Goal: Information Seeking & Learning: Learn about a topic

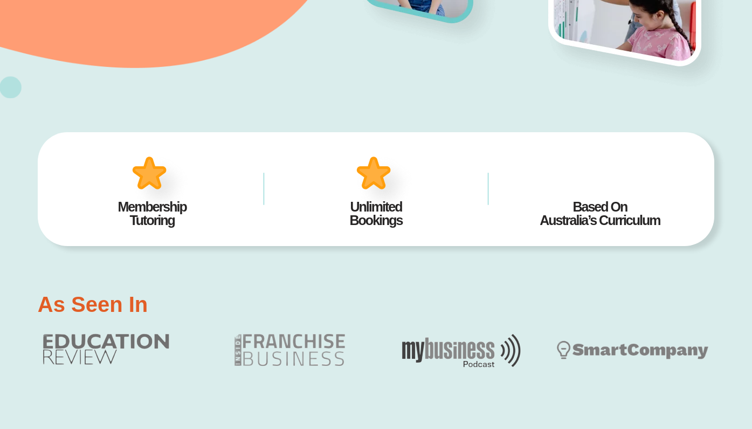
scroll to position [312, 0]
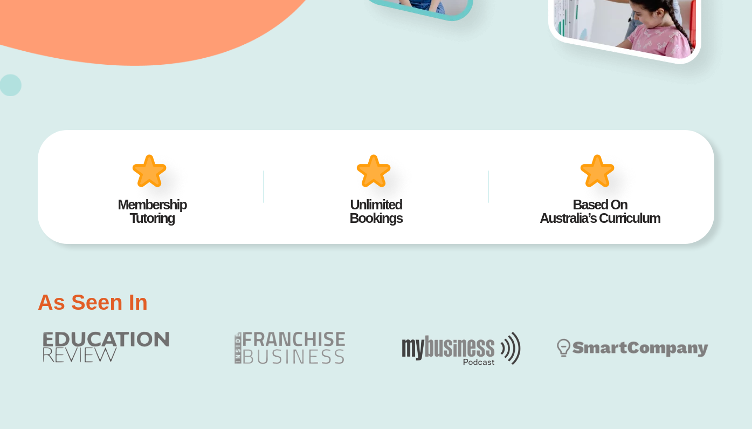
click at [160, 210] on h2 "Membership Tutoring" at bounding box center [152, 211] width 191 height 27
click at [153, 173] on img at bounding box center [160, 181] width 67 height 65
click at [152, 204] on h2 "Membership Tutoring" at bounding box center [152, 211] width 191 height 27
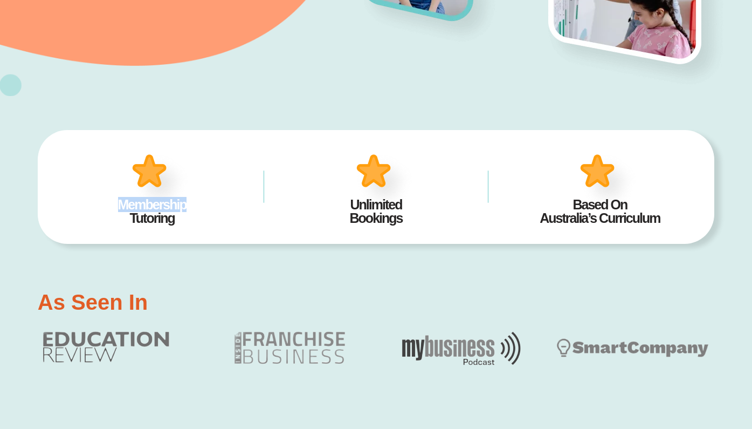
click at [152, 204] on h2 "Membership Tutoring" at bounding box center [152, 211] width 191 height 27
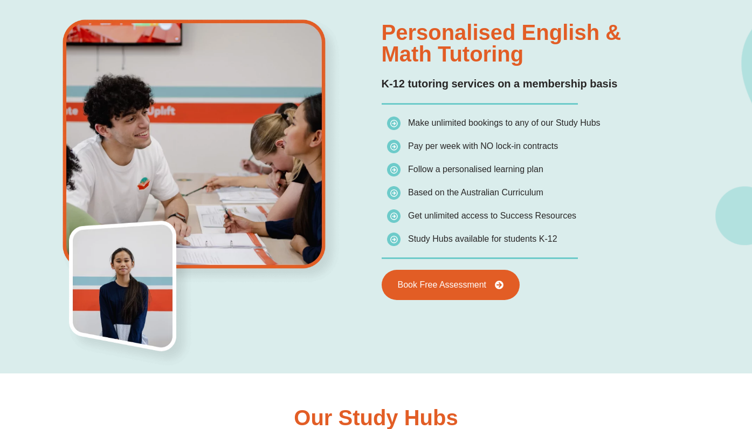
scroll to position [734, 0]
click at [283, 283] on img at bounding box center [201, 151] width 327 height 270
click at [355, 279] on img at bounding box center [201, 151] width 327 height 270
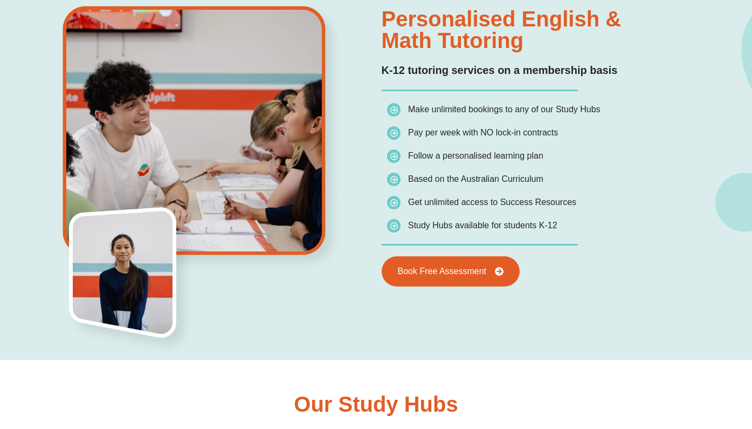
click at [394, 227] on img at bounding box center [393, 225] width 13 height 13
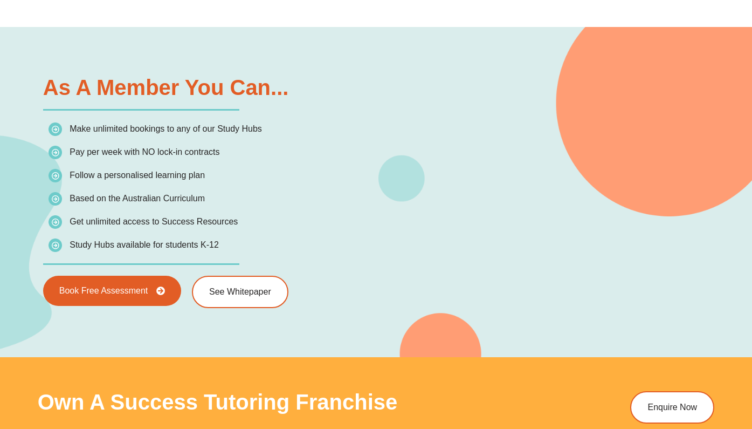
scroll to position [1512, 0]
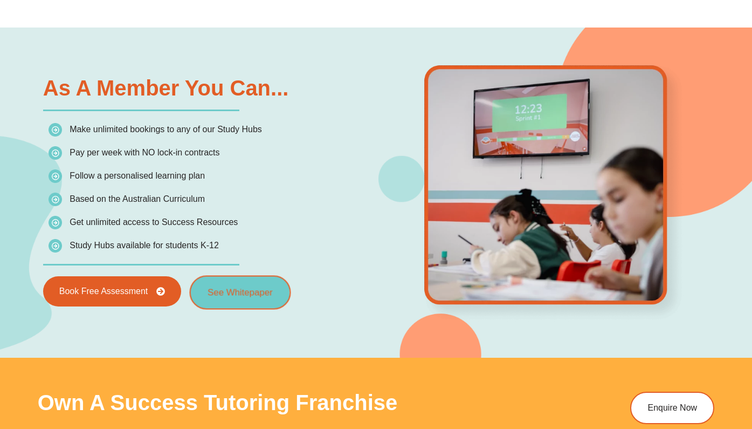
click at [234, 299] on link "See Whitepaper" at bounding box center [240, 292] width 101 height 34
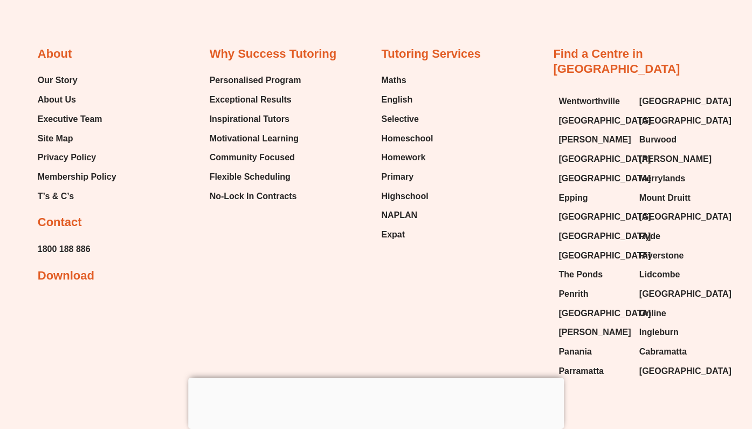
scroll to position [1096, 0]
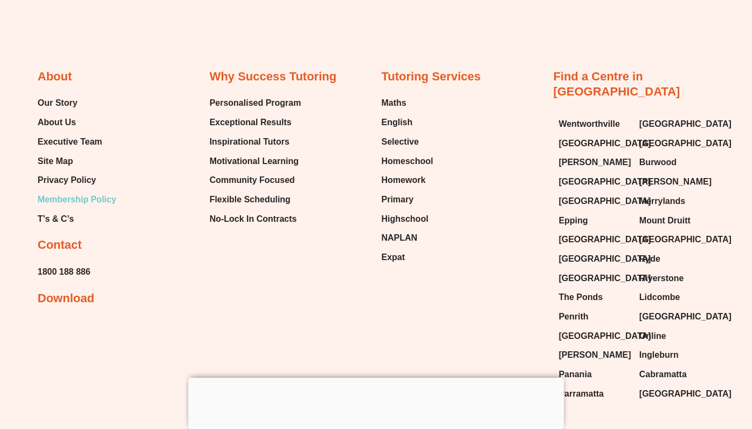
click at [107, 193] on span "Membership Policy" at bounding box center [77, 199] width 79 height 16
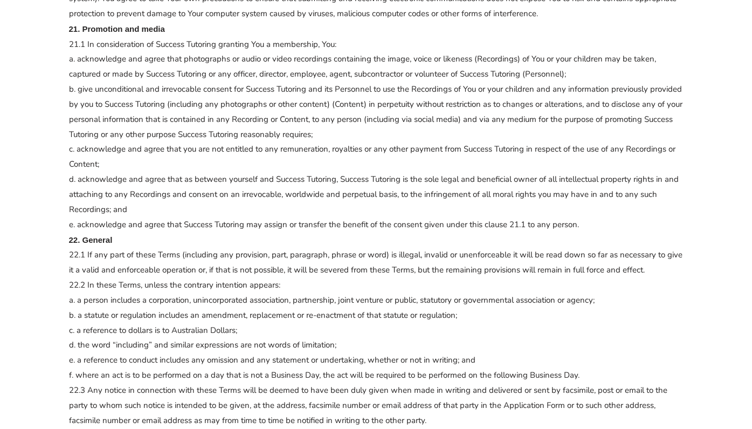
scroll to position [2526, 0]
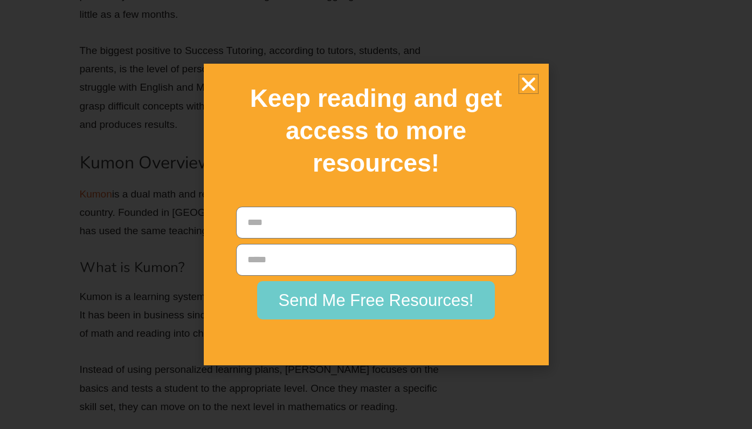
scroll to position [2604, 0]
click at [528, 93] on icon "Close" at bounding box center [528, 83] width 19 height 19
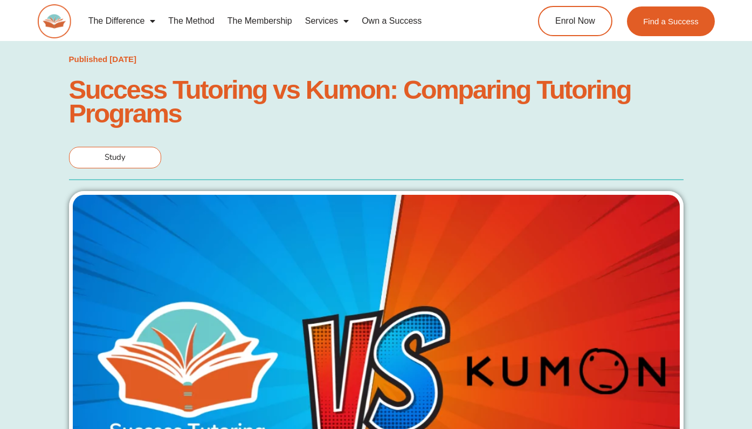
scroll to position [0, 0]
